Goal: Transaction & Acquisition: Purchase product/service

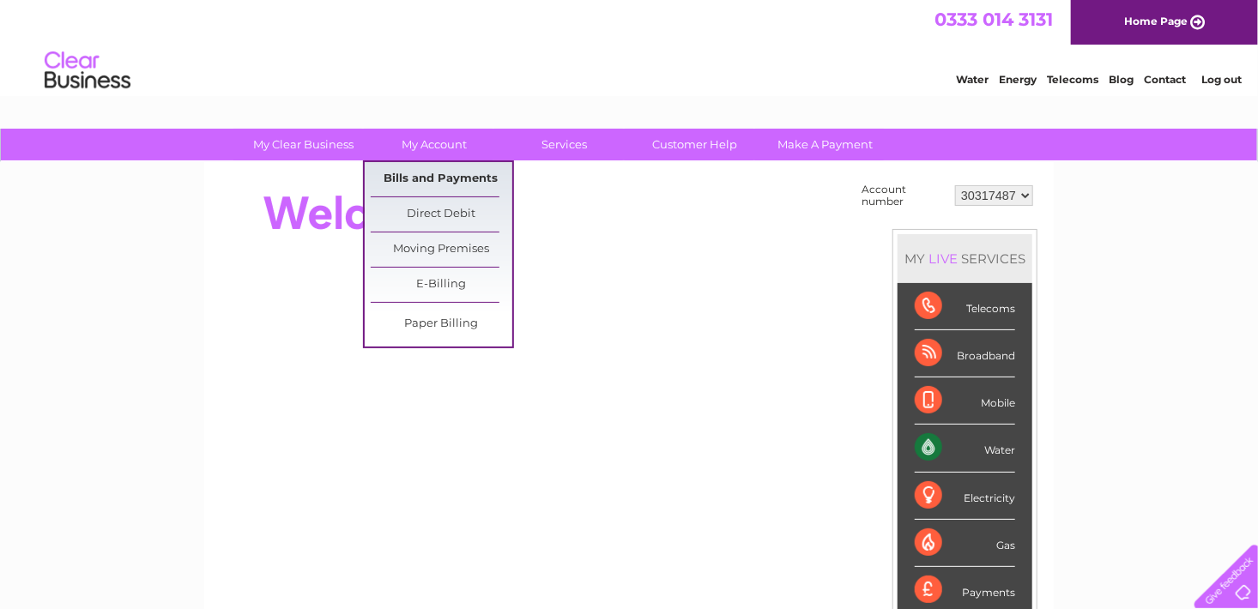
click at [446, 177] on link "Bills and Payments" at bounding box center [442, 179] width 142 height 34
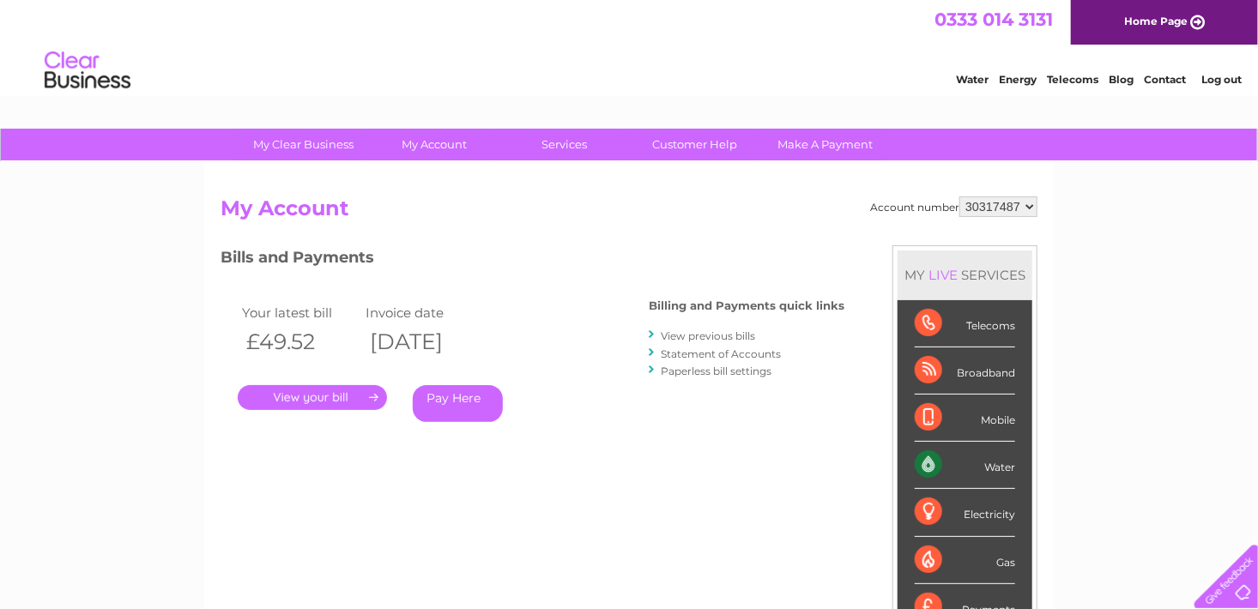
click at [453, 400] on link "Pay Here" at bounding box center [458, 403] width 90 height 37
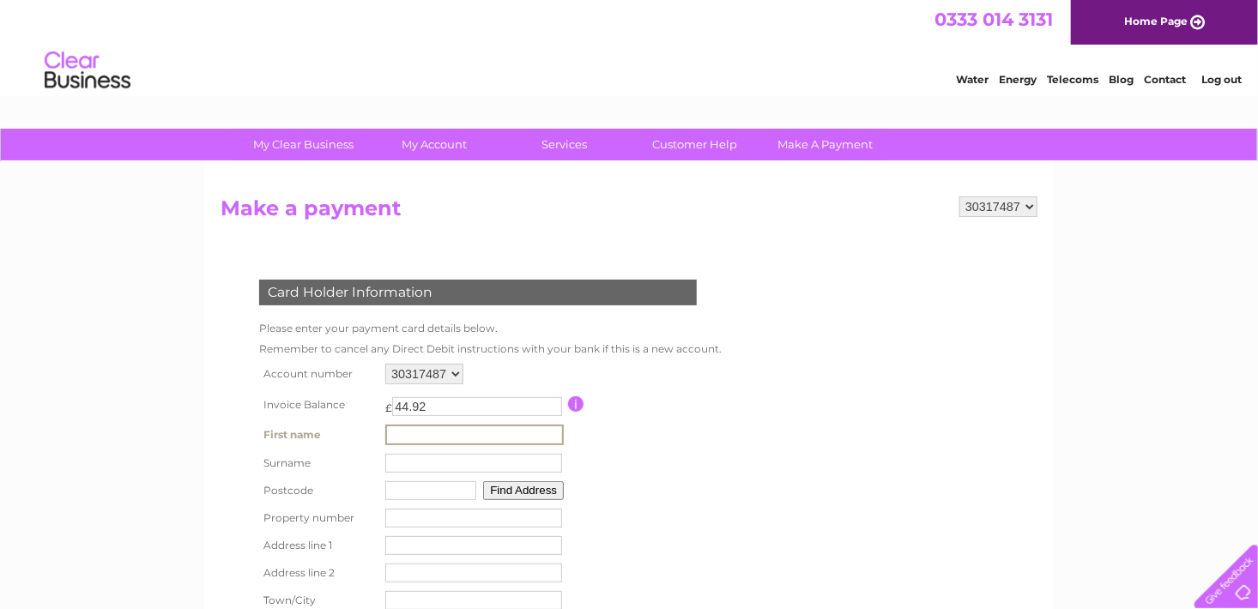
click at [453, 434] on input "text" at bounding box center [474, 435] width 179 height 21
type input "[PERSON_NAME]"
type input "Fraser"
type input "DD4 0PR"
type input "No 3 Gagie Home Farm"
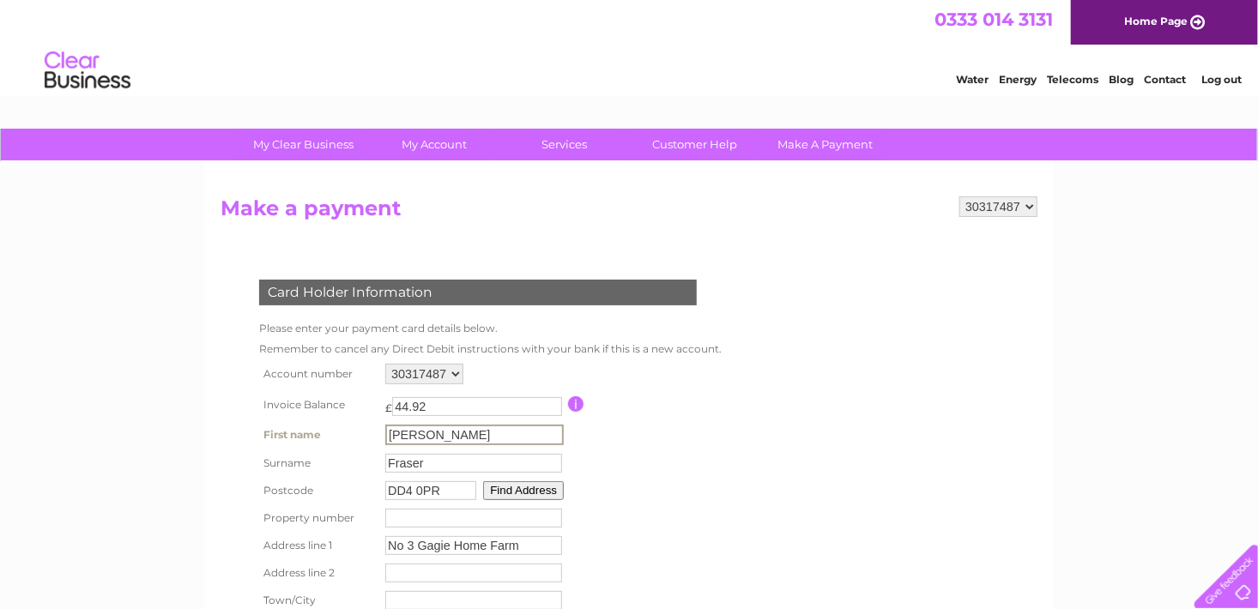
type input "Duntrune"
type input "By Dundee"
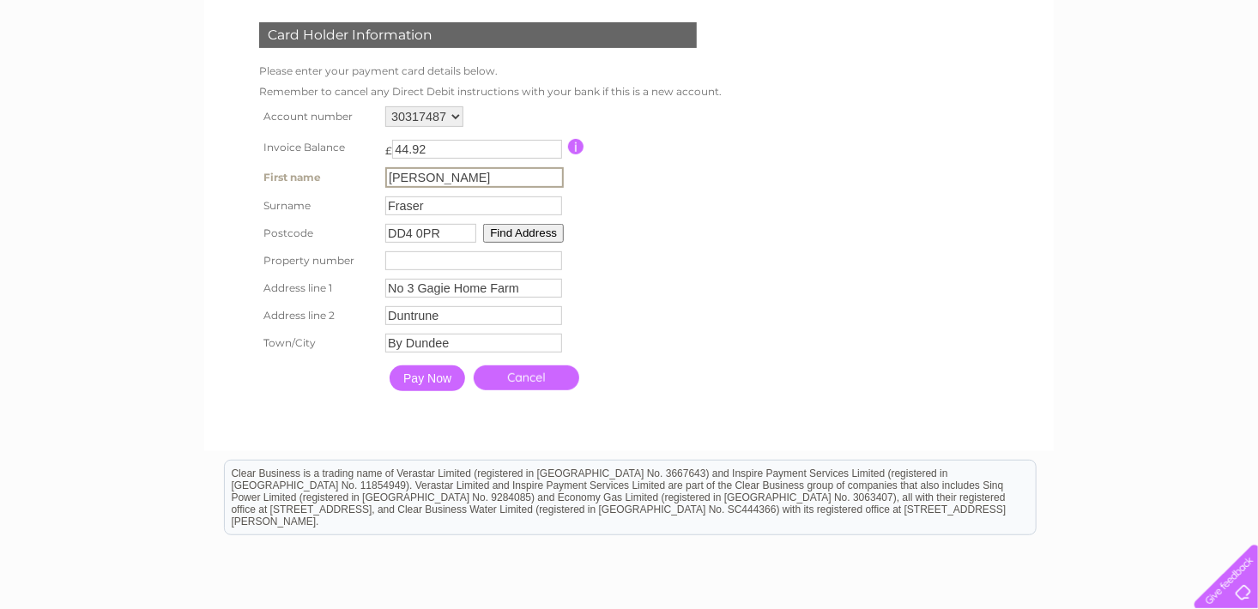
click at [398, 261] on input "number" at bounding box center [473, 260] width 177 height 19
type input "3"
click at [433, 378] on input "Pay Now" at bounding box center [427, 377] width 76 height 26
